Goal: Information Seeking & Learning: Learn about a topic

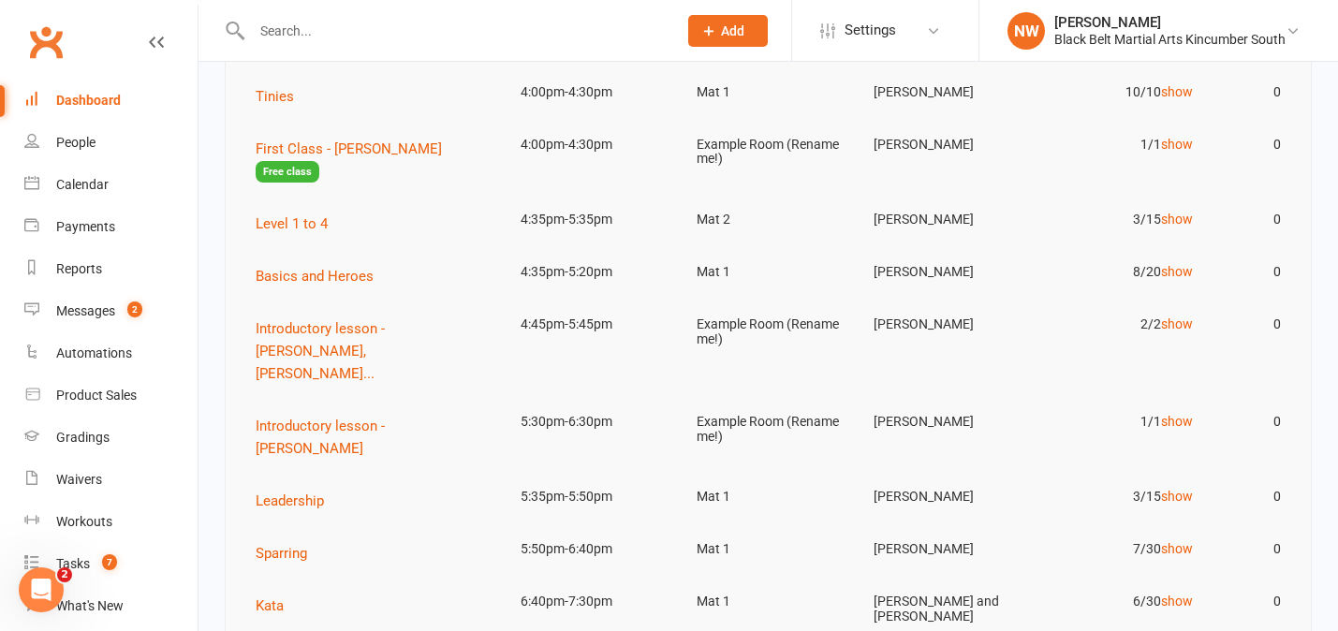
scroll to position [258, 0]
click at [101, 184] on div "Calendar" at bounding box center [82, 184] width 52 height 15
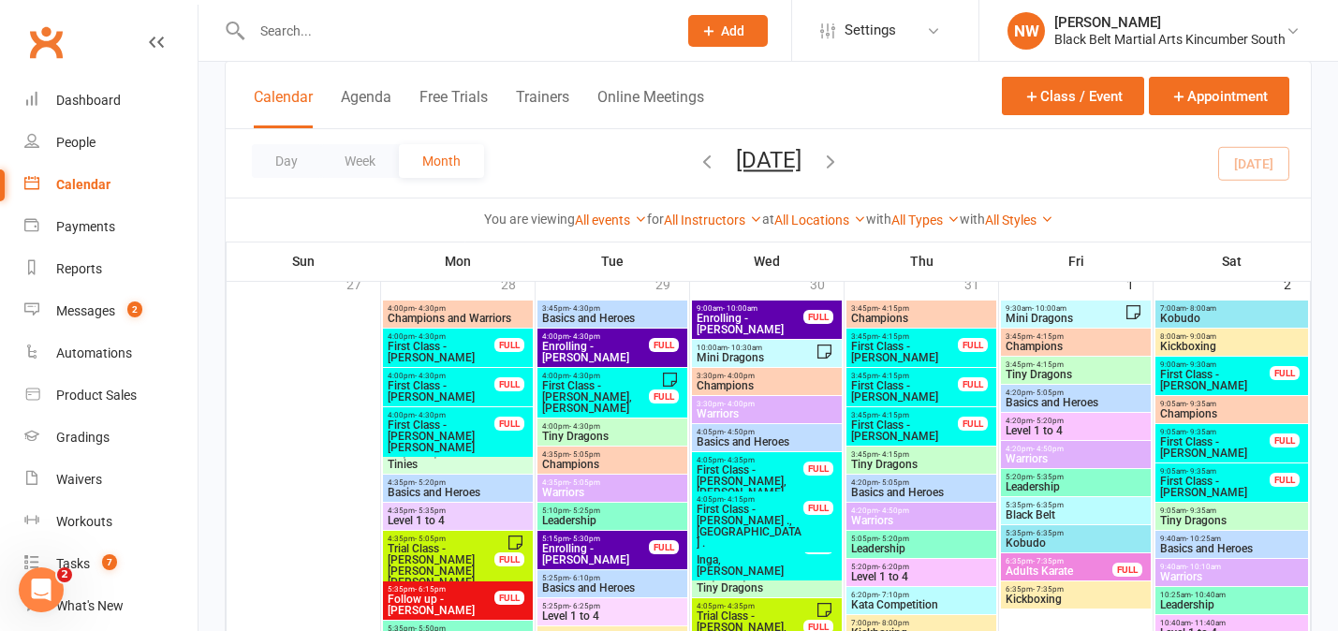
scroll to position [134, 0]
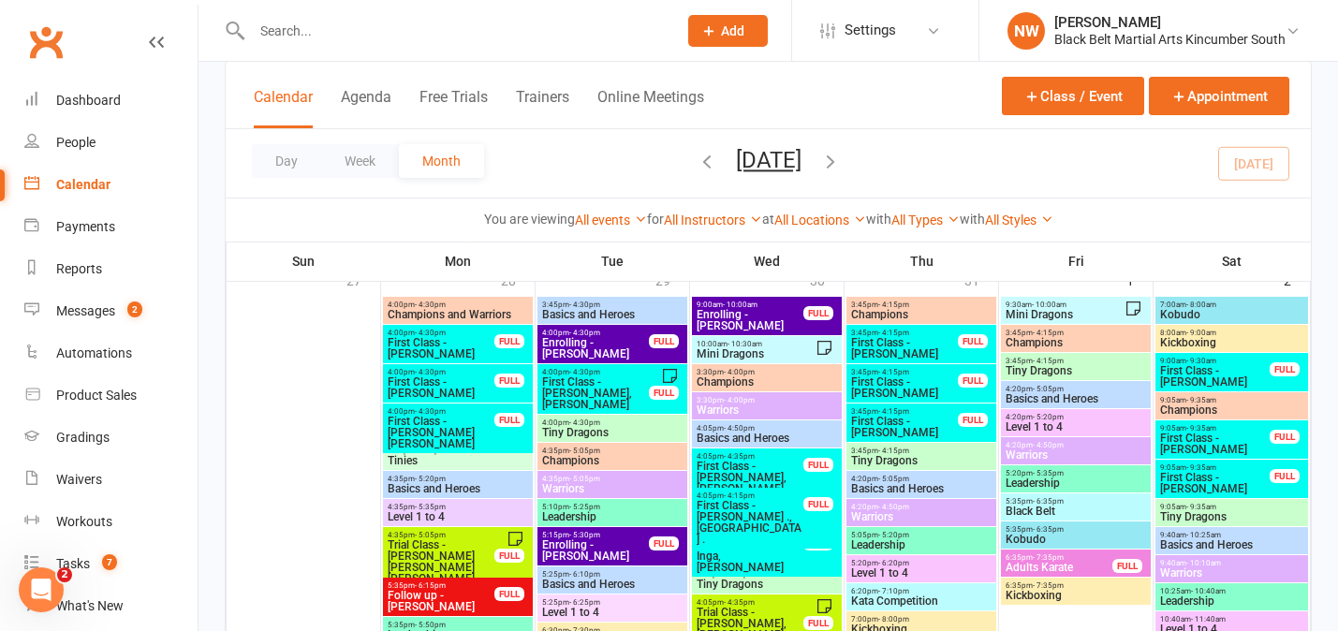
click at [449, 339] on span "First Class - [PERSON_NAME]" at bounding box center [441, 348] width 109 height 22
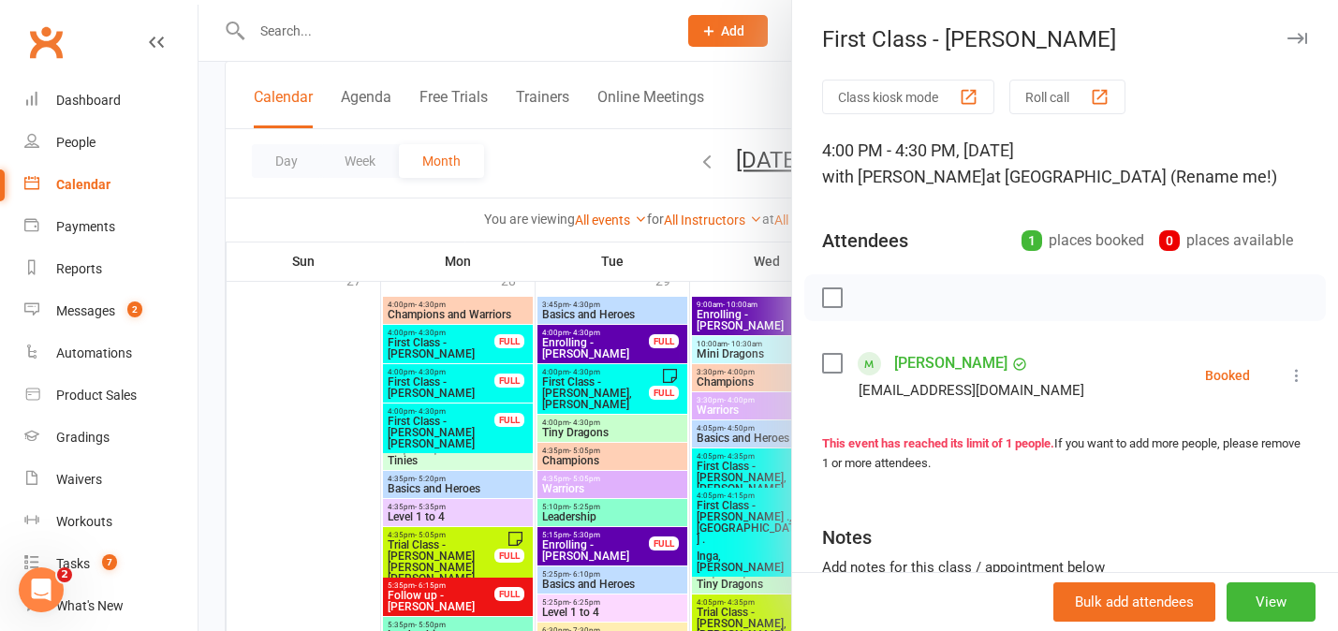
click at [451, 386] on div at bounding box center [767, 315] width 1139 height 631
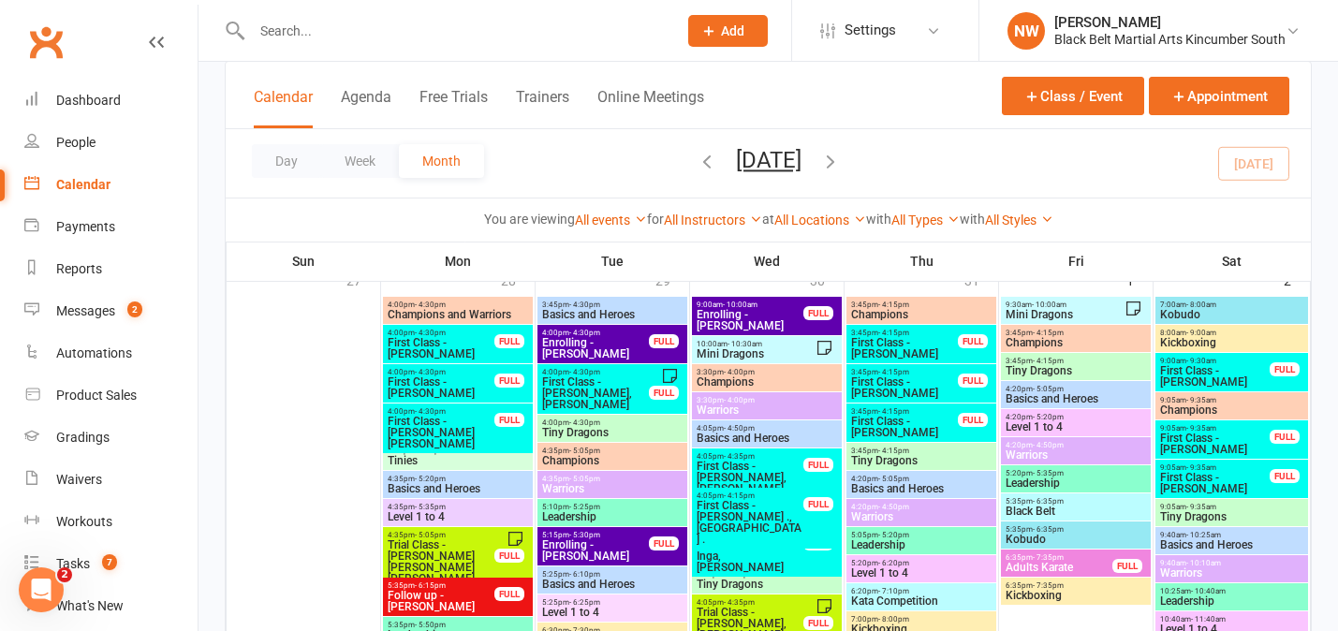
click at [451, 386] on span "First Class - [PERSON_NAME]" at bounding box center [441, 387] width 109 height 22
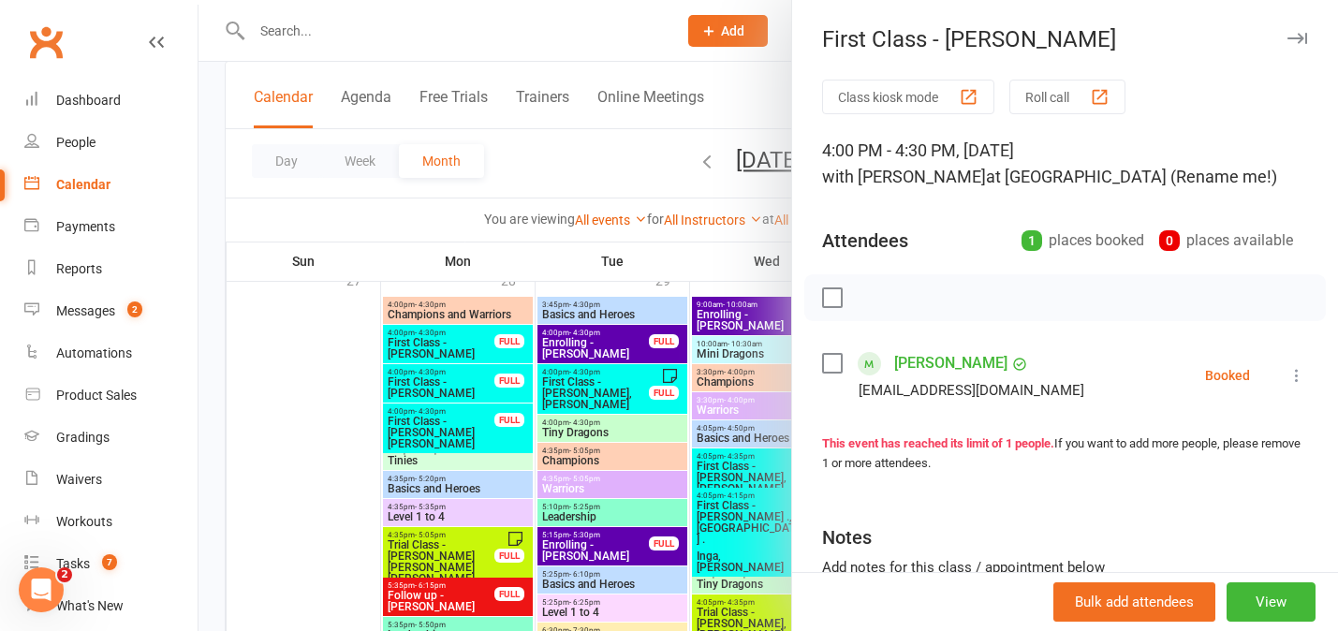
click at [452, 430] on div at bounding box center [767, 315] width 1139 height 631
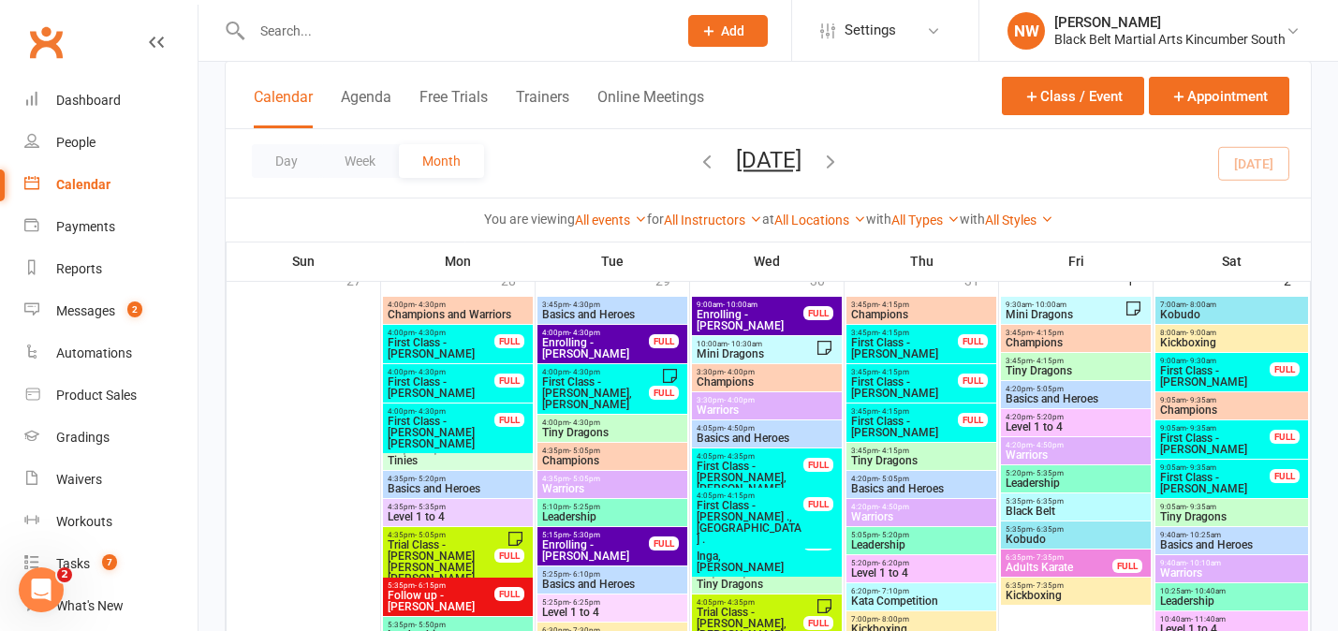
click at [452, 426] on span "First Class - [PERSON_NAME] [PERSON_NAME]" at bounding box center [441, 433] width 109 height 34
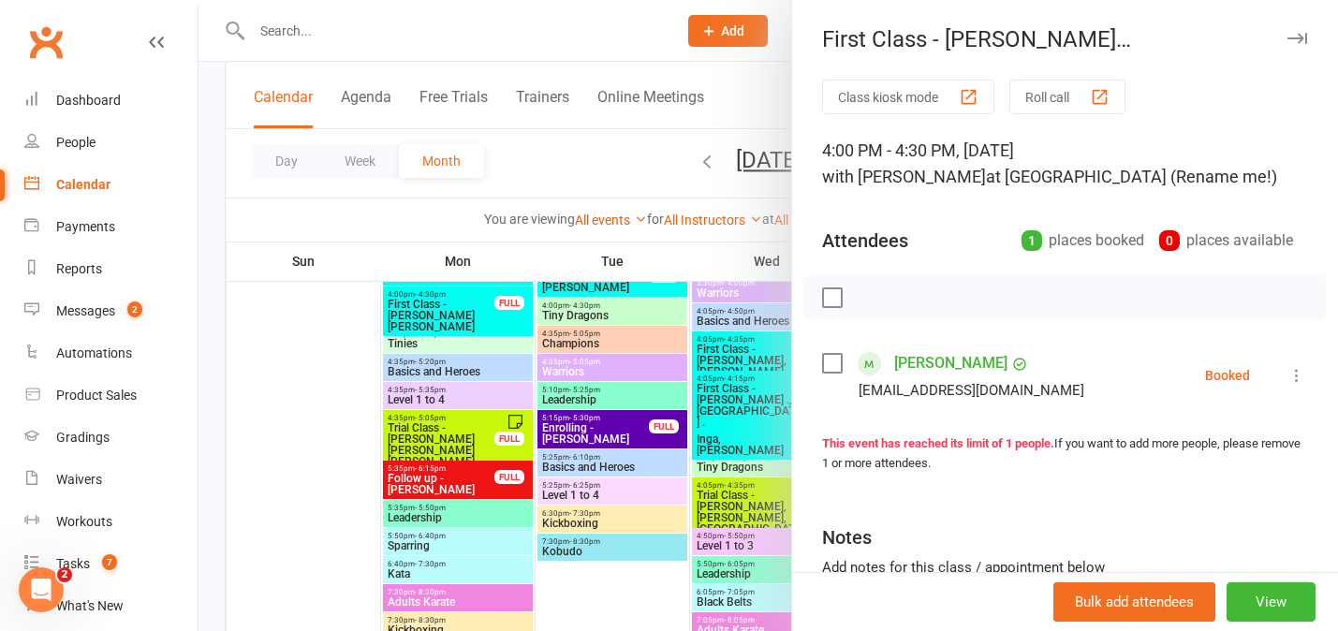
scroll to position [245, 0]
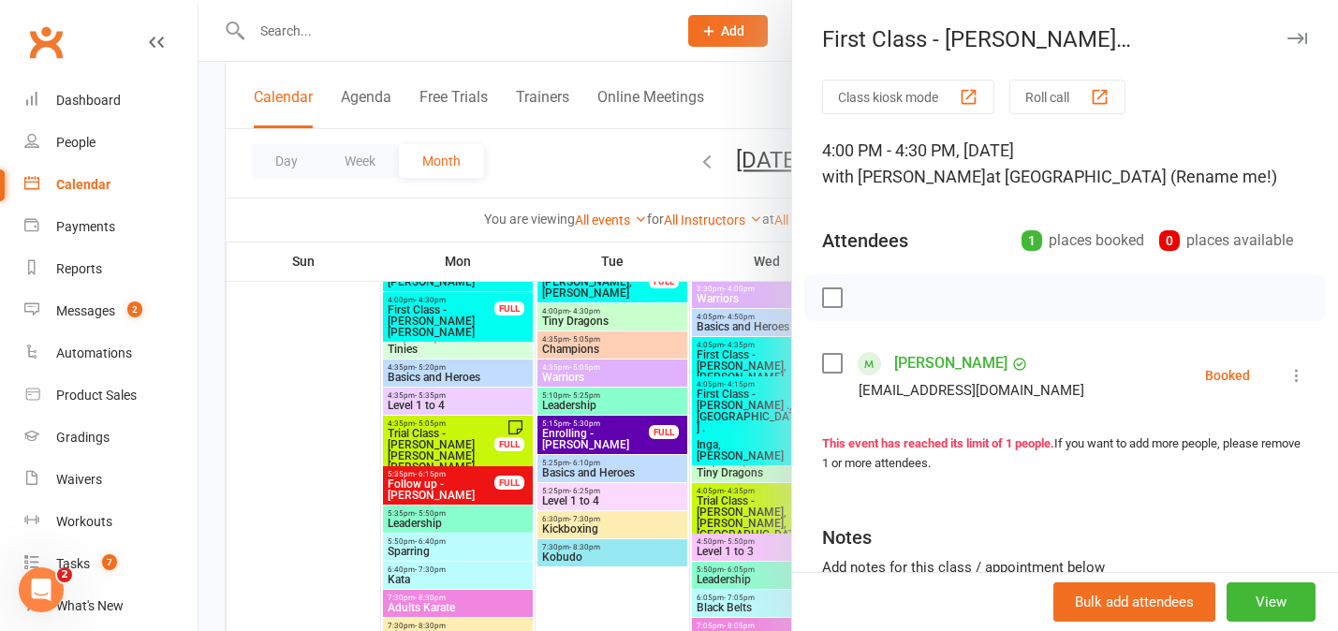
click at [347, 493] on div at bounding box center [767, 315] width 1139 height 631
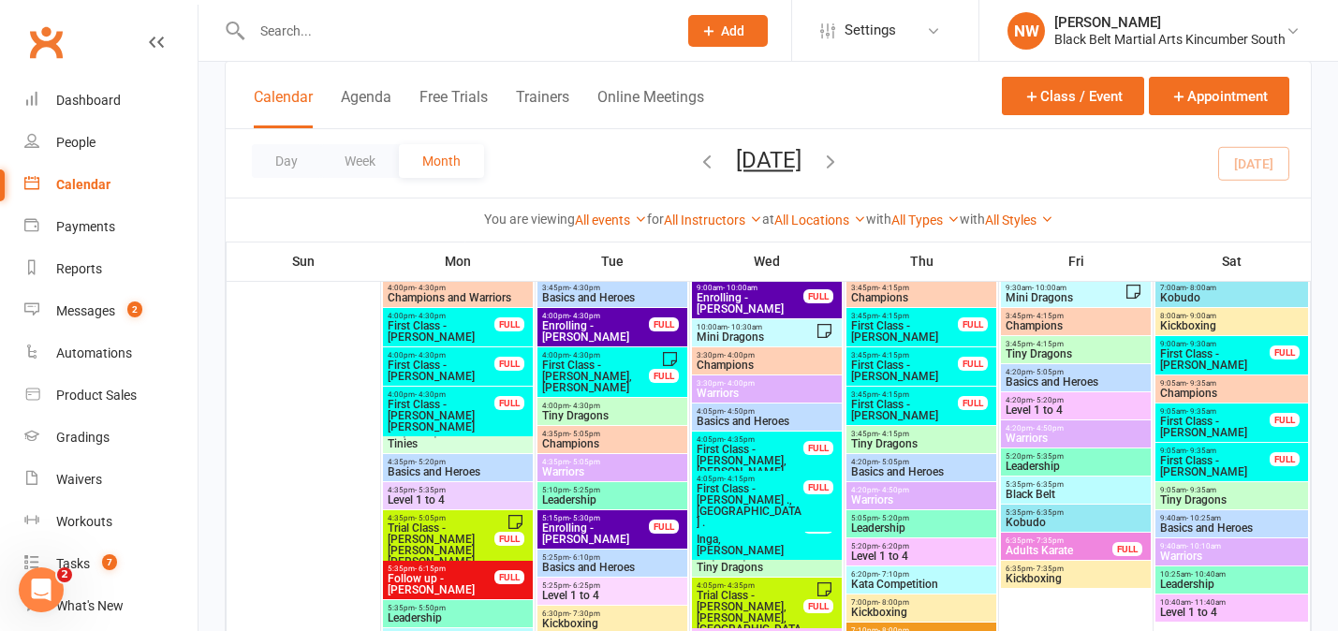
scroll to position [155, 0]
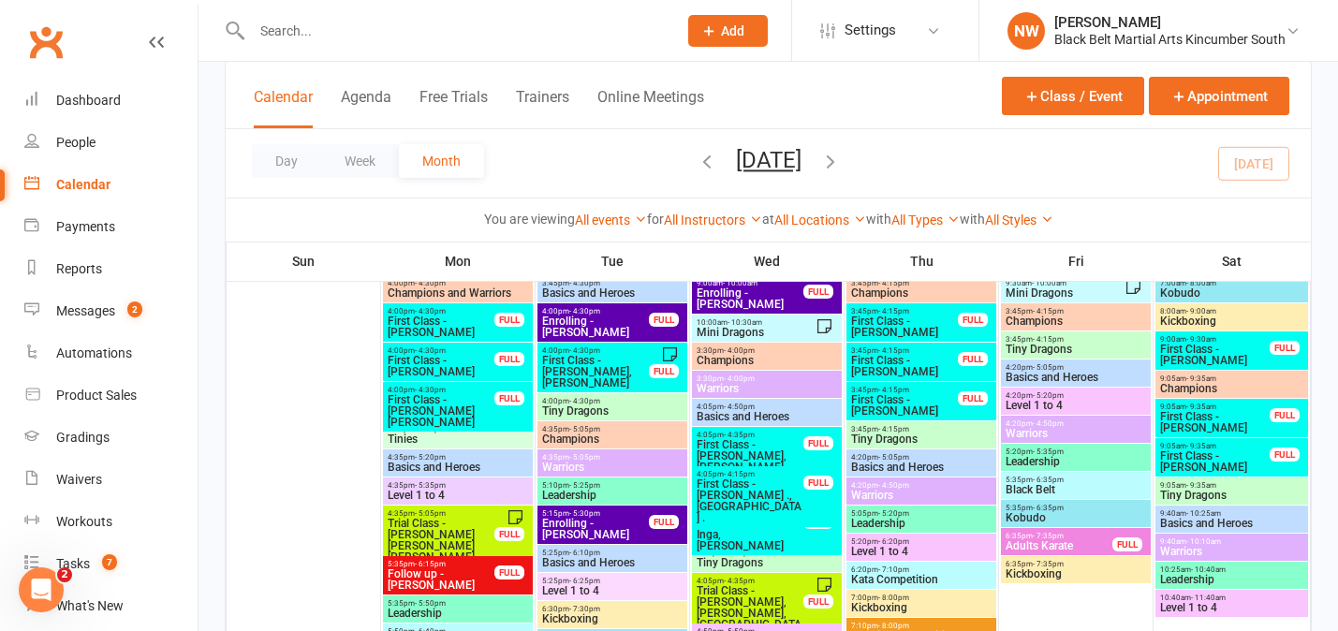
click at [613, 369] on span "First Class - [PERSON_NAME], [PERSON_NAME]" at bounding box center [595, 372] width 109 height 34
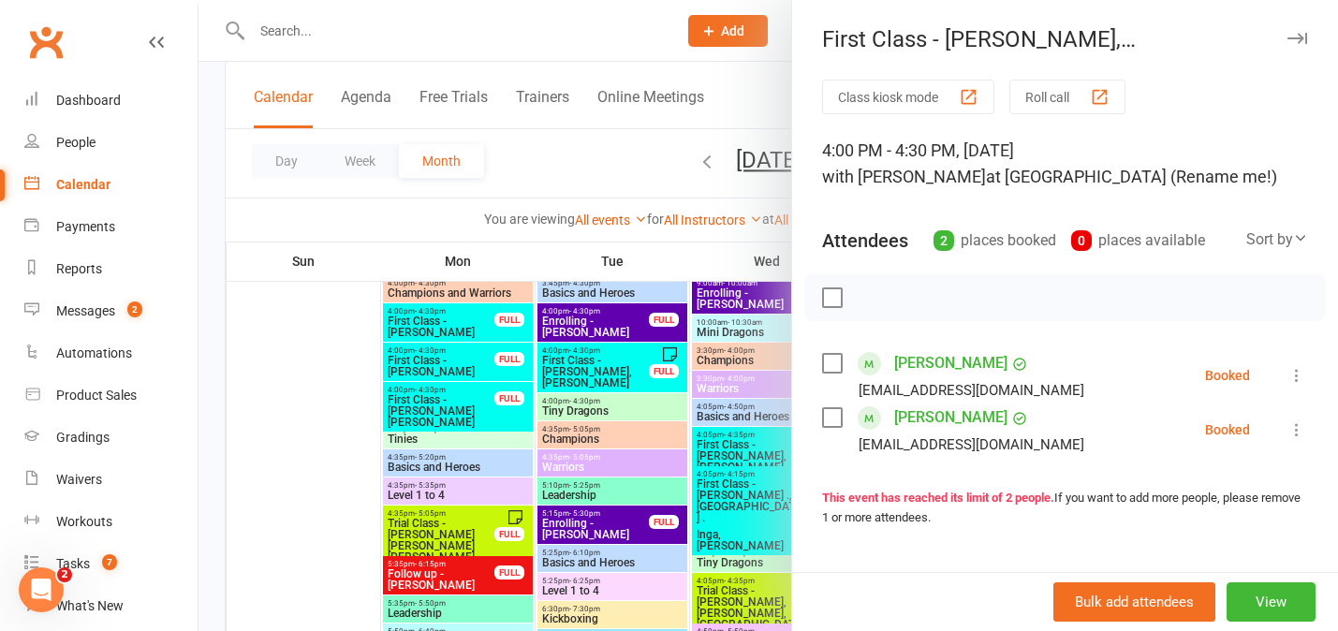
click at [317, 434] on div at bounding box center [767, 315] width 1139 height 631
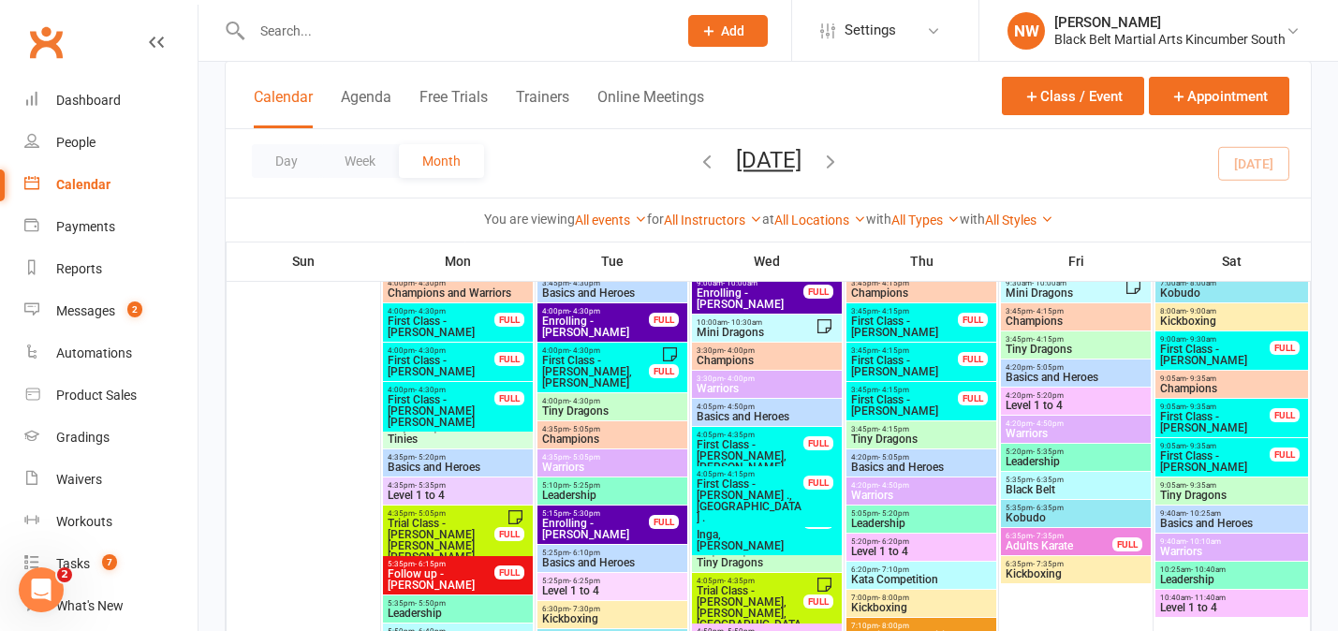
click at [762, 434] on span "4:05pm - 4:35pm" at bounding box center [749, 435] width 109 height 8
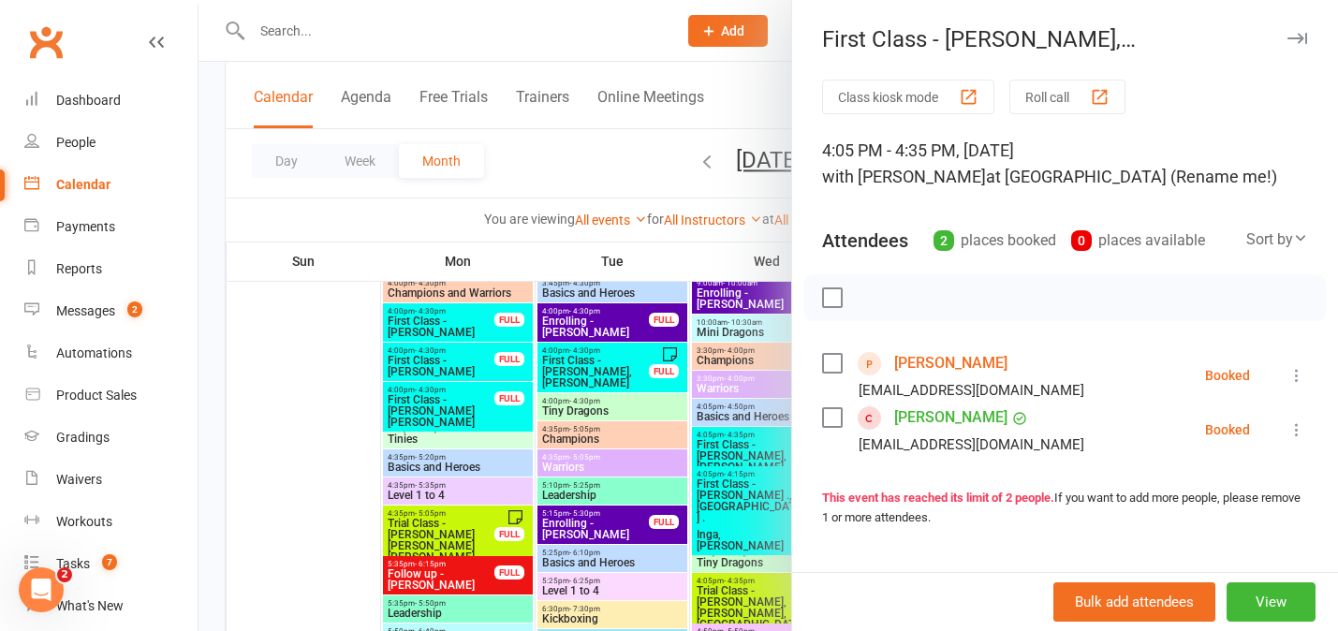
click at [943, 361] on link "[PERSON_NAME]" at bounding box center [950, 363] width 113 height 30
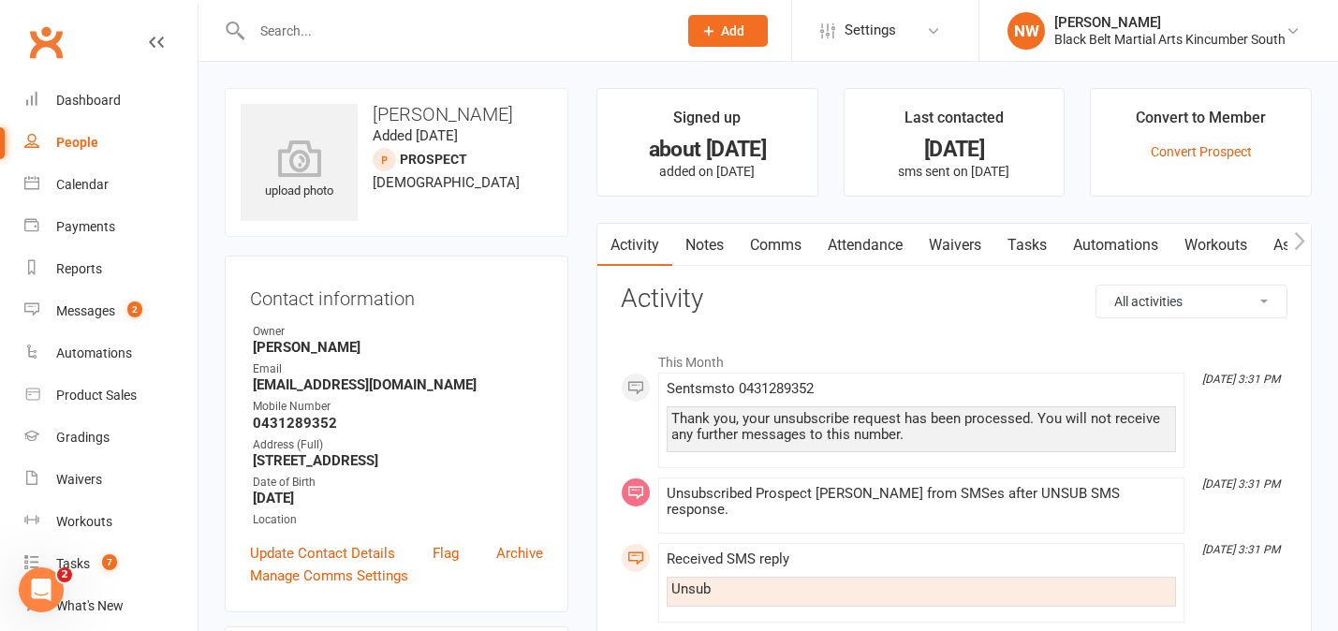
click at [704, 245] on link "Notes" at bounding box center [704, 245] width 65 height 43
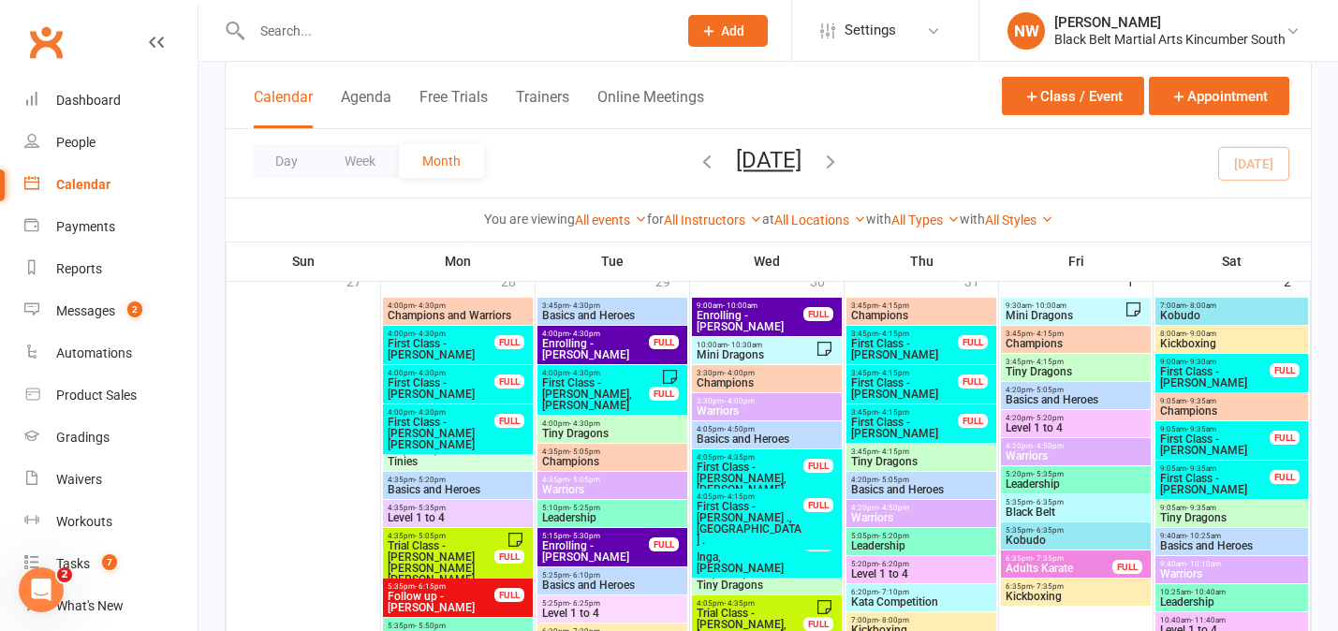
scroll to position [142, 0]
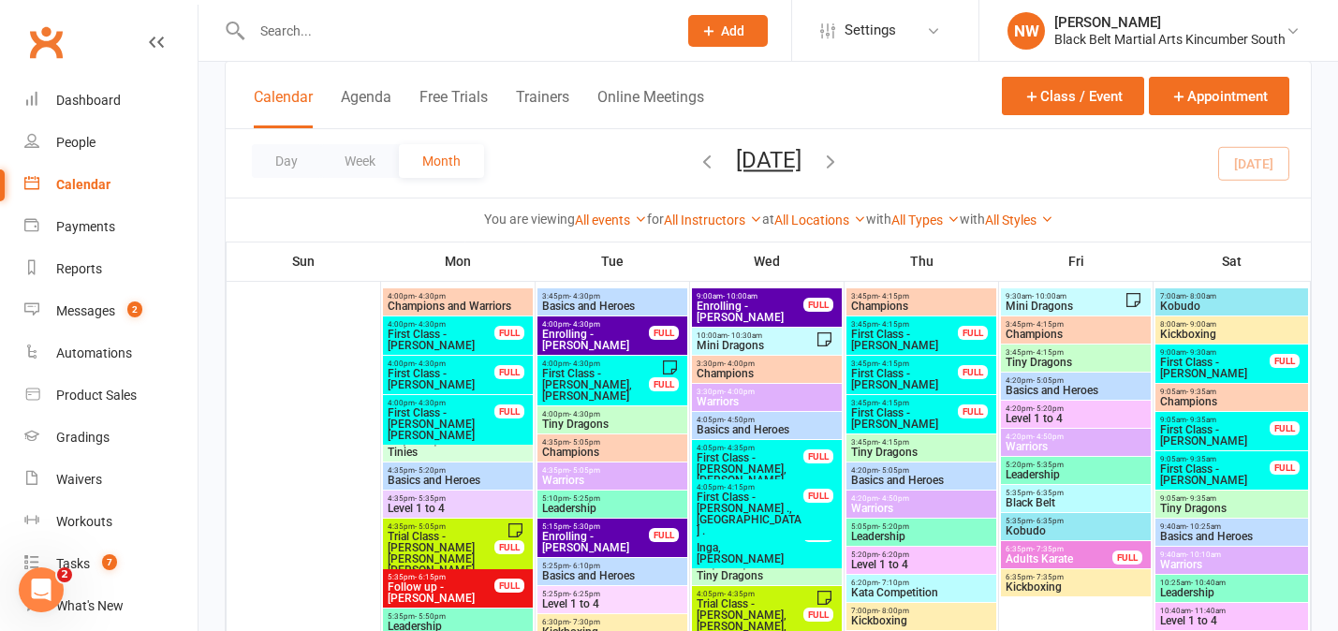
click at [729, 459] on span "First Class - [PERSON_NAME], [PERSON_NAME]" at bounding box center [749, 469] width 109 height 34
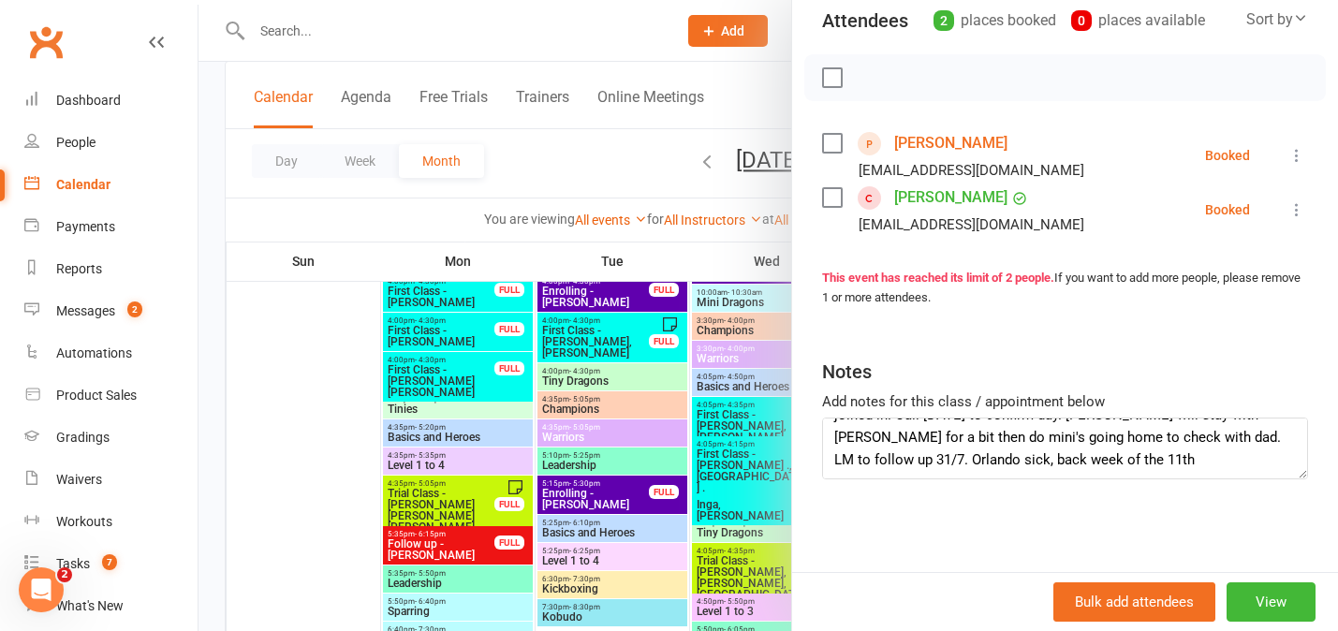
scroll to position [196, 0]
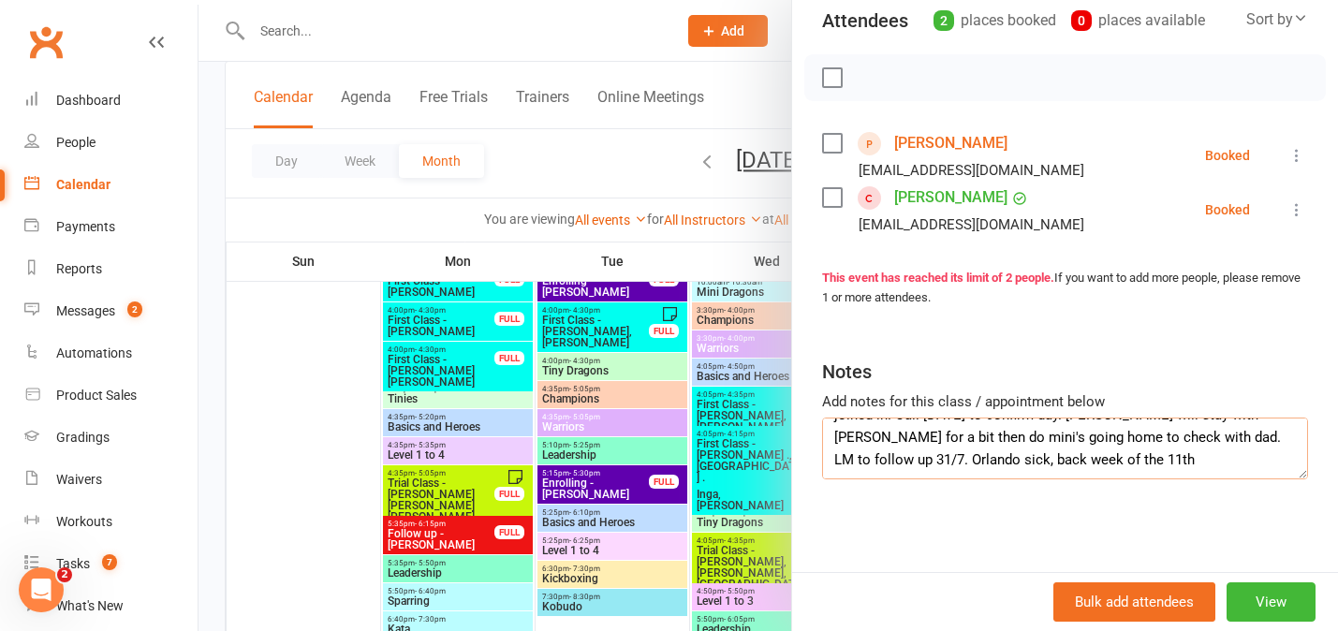
click at [919, 462] on textarea "Orlando a little nervous, [DEMOGRAPHIC_DATA] sister [PERSON_NAME] joined in. Ca…" at bounding box center [1065, 448] width 486 height 62
click at [220, 387] on div at bounding box center [767, 315] width 1139 height 631
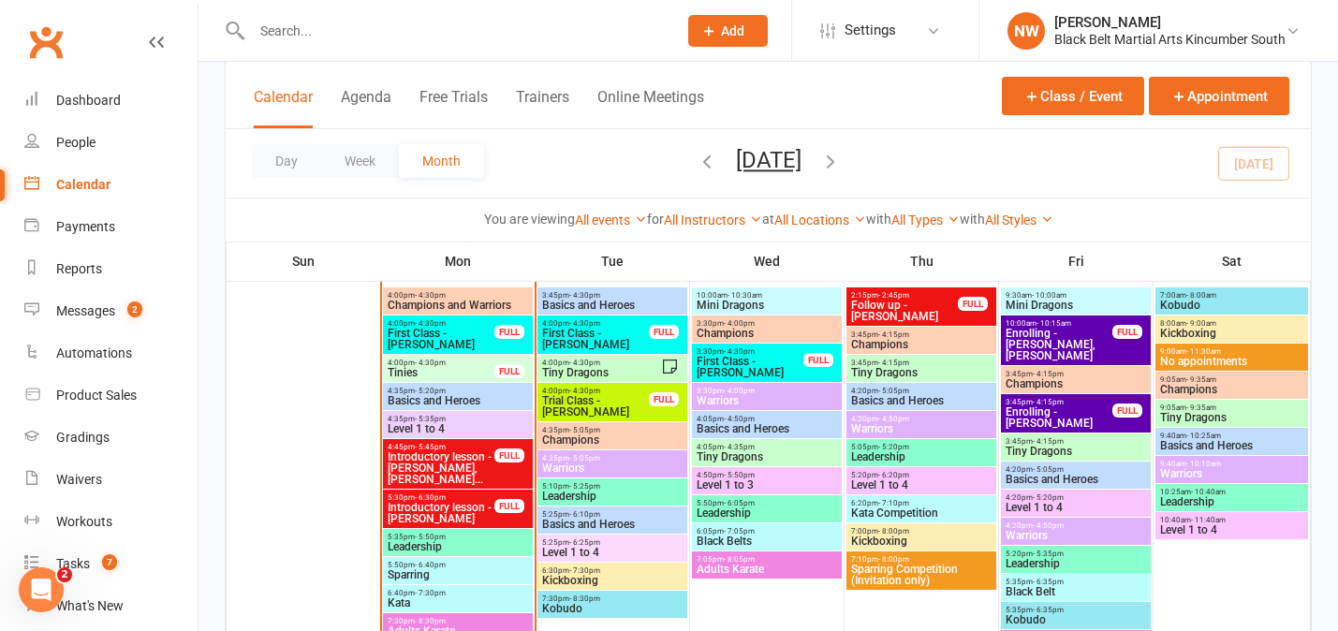
scroll to position [1543, 0]
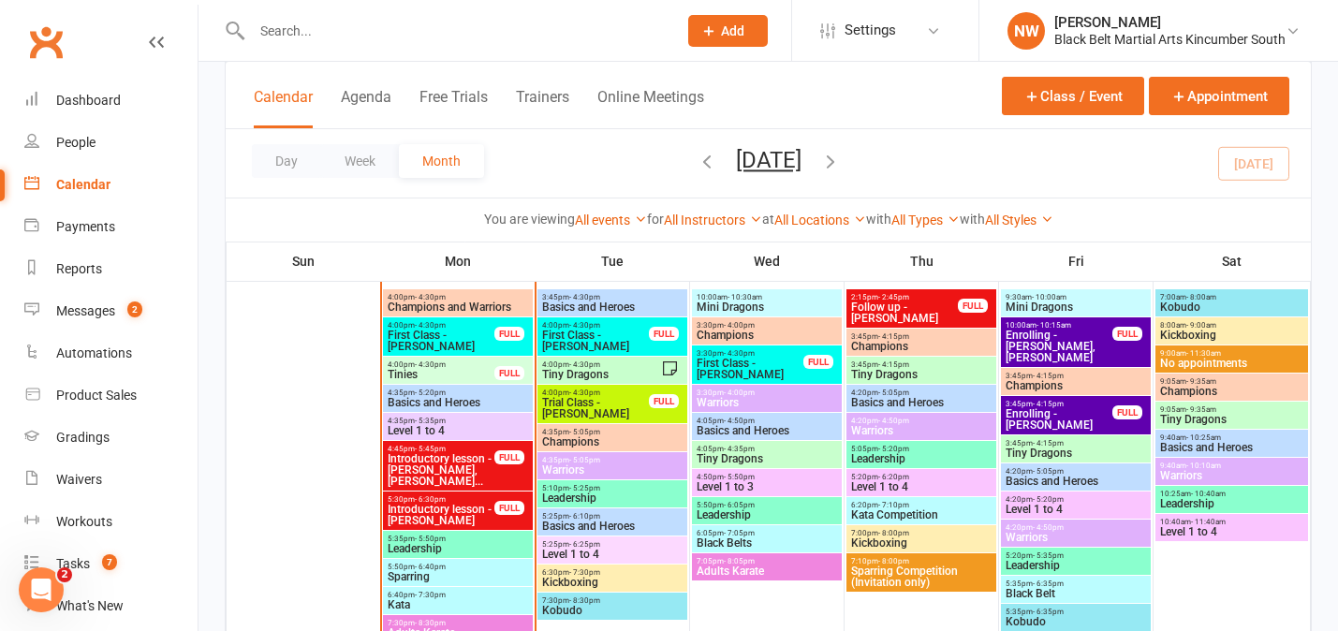
click at [619, 335] on span "First Class - [PERSON_NAME]" at bounding box center [595, 340] width 109 height 22
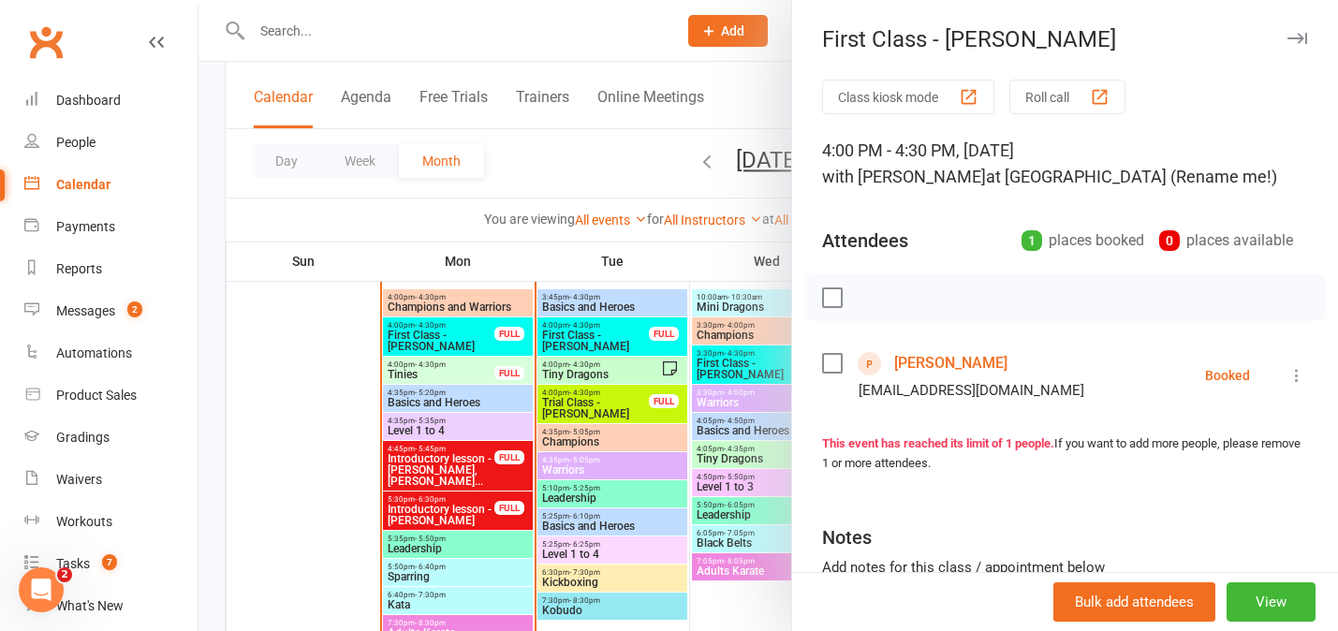
click at [939, 363] on link "[PERSON_NAME]" at bounding box center [950, 363] width 113 height 30
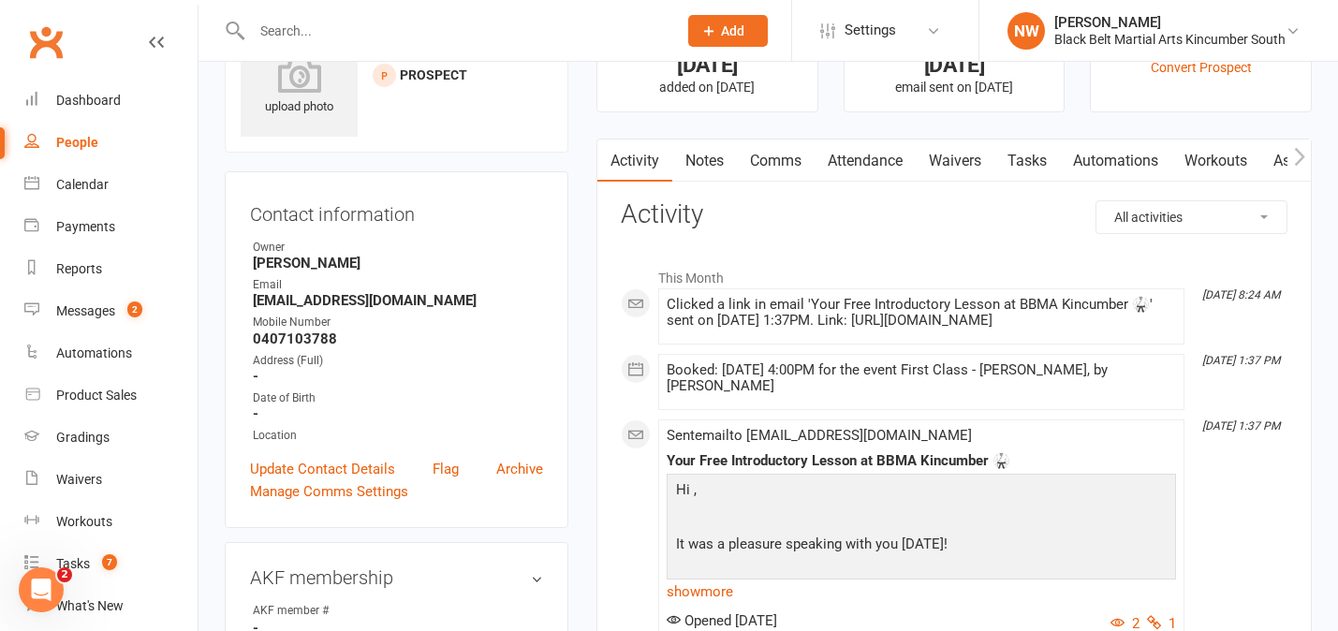
scroll to position [55, 0]
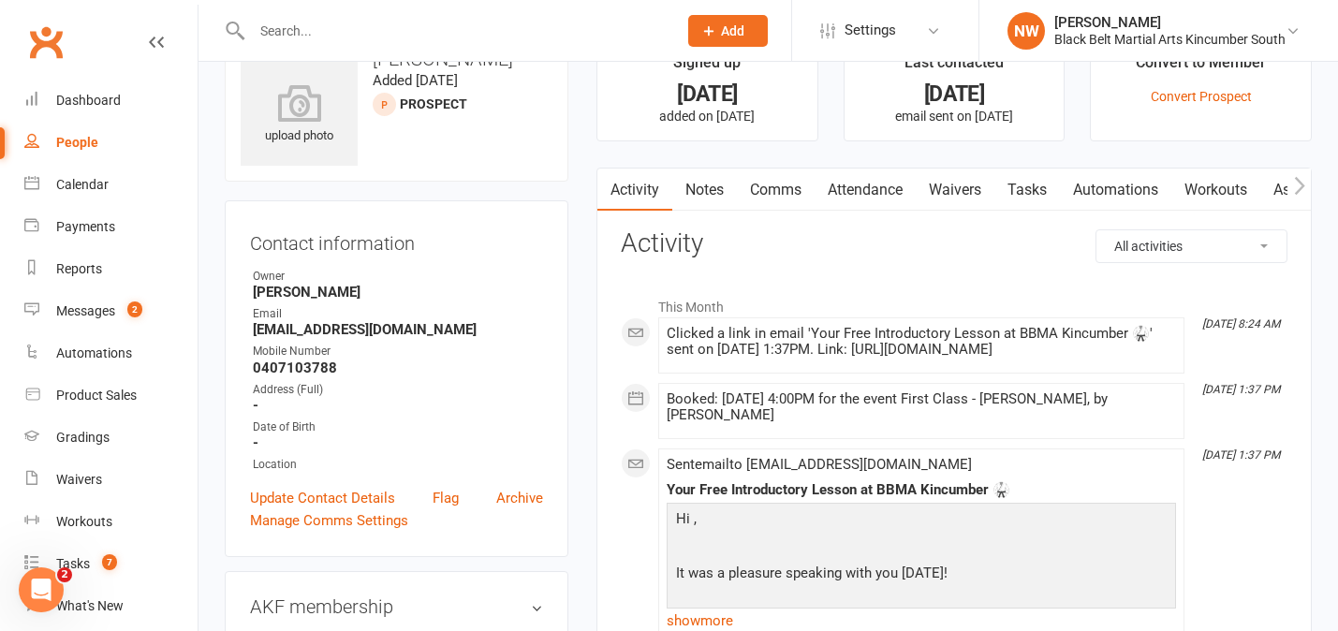
click at [972, 187] on link "Waivers" at bounding box center [954, 189] width 79 height 43
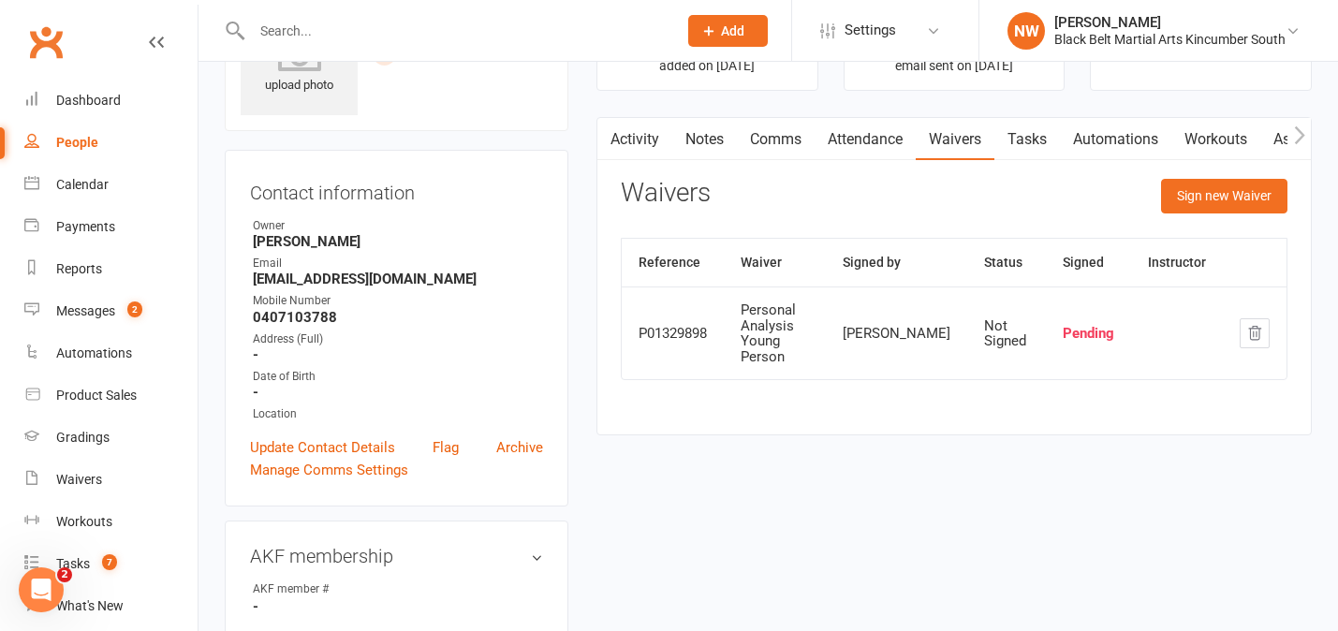
scroll to position [111, 0]
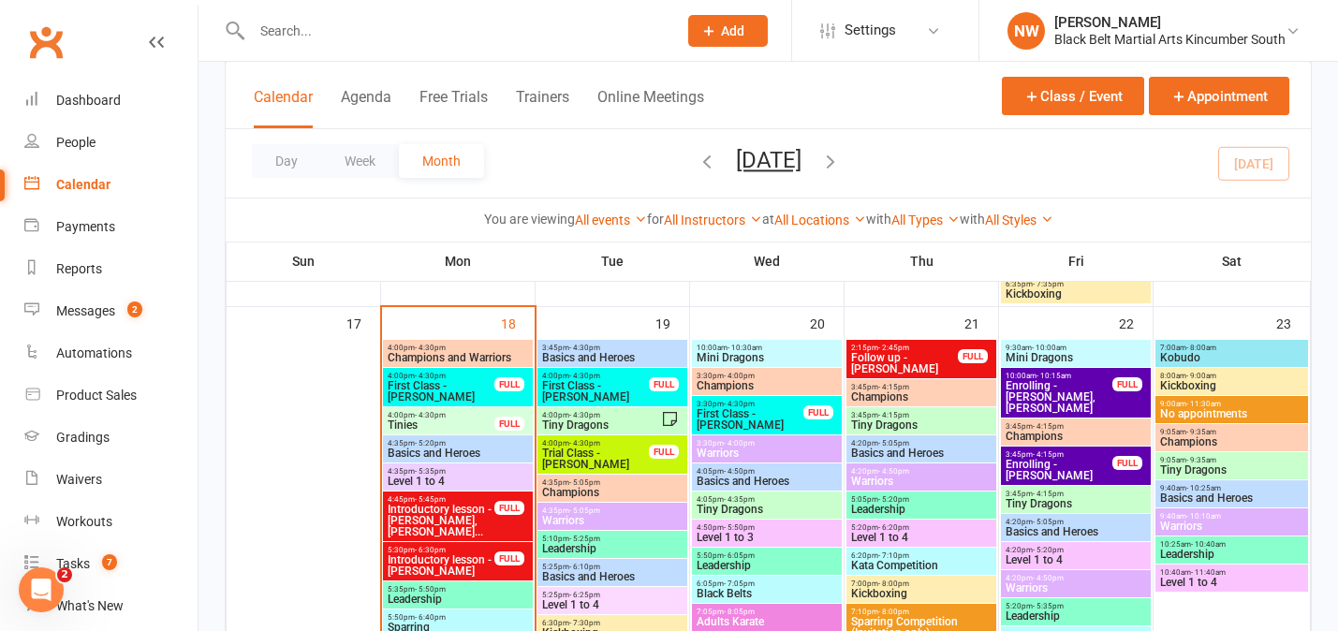
scroll to position [1526, 0]
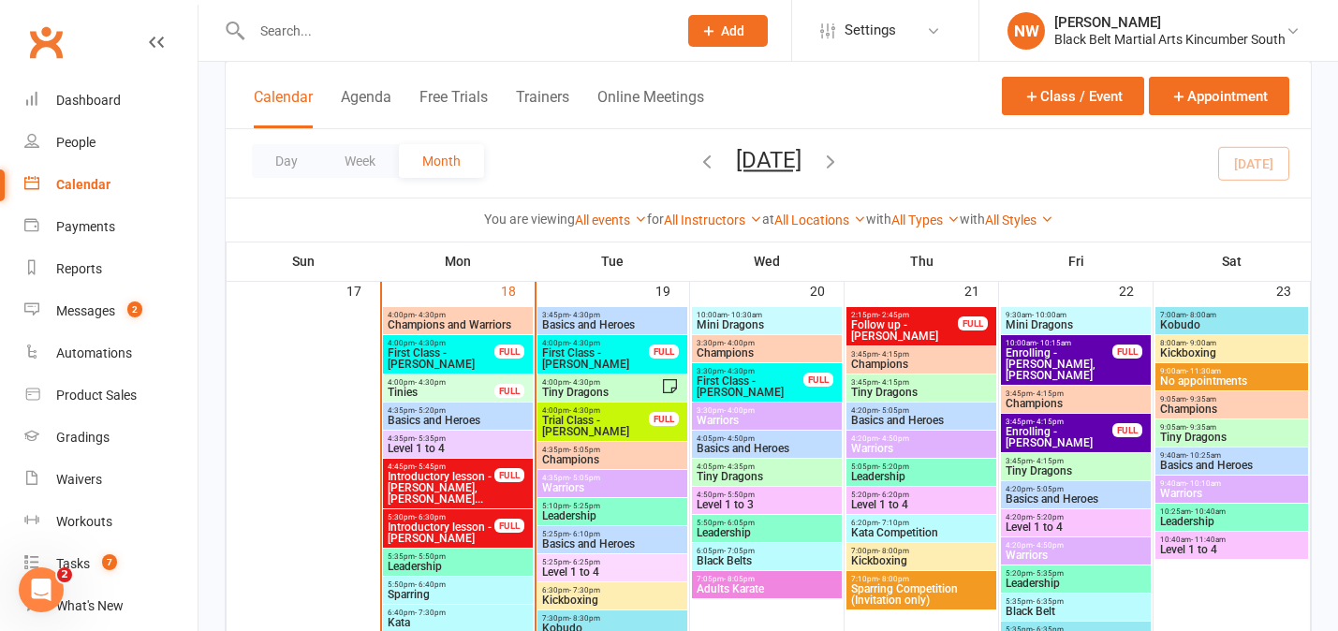
click at [607, 354] on span "First Class - [PERSON_NAME]" at bounding box center [595, 358] width 109 height 22
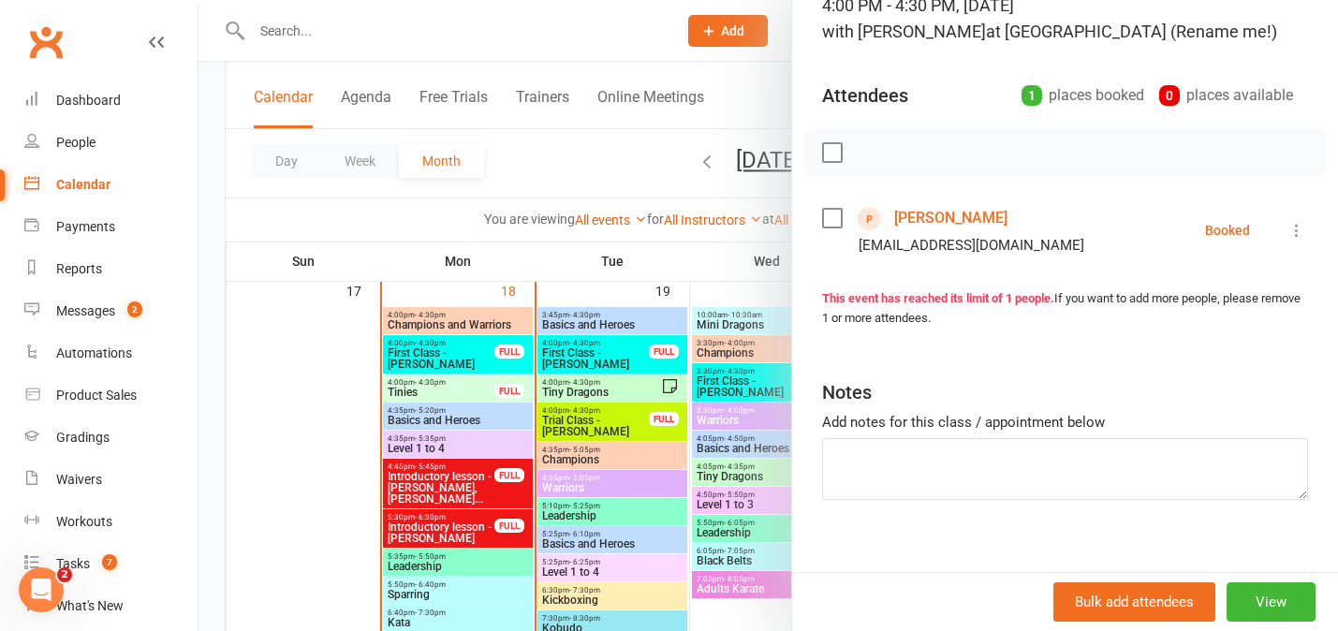
scroll to position [146, 0]
click at [904, 451] on textarea at bounding box center [1065, 468] width 486 height 62
type textarea "LM 18/8"
click at [1105, 543] on div "Class kiosk mode Roll call 4:00 PM - 4:30 PM, [DATE] with [PERSON_NAME] at [GEO…" at bounding box center [1065, 263] width 546 height 659
click at [216, 396] on div at bounding box center [767, 315] width 1139 height 631
